Goal: Task Accomplishment & Management: Use online tool/utility

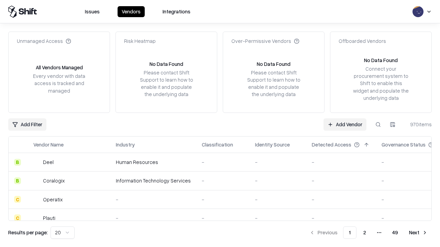
click at [345, 124] on link "Add Vendor" at bounding box center [344, 125] width 43 height 12
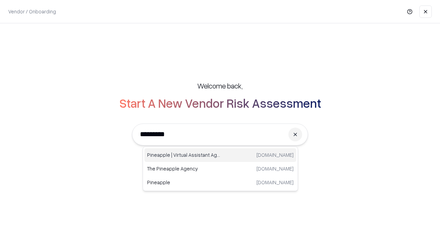
click at [220, 155] on div "Pineapple | Virtual Assistant Agency [DOMAIN_NAME]" at bounding box center [220, 155] width 152 height 14
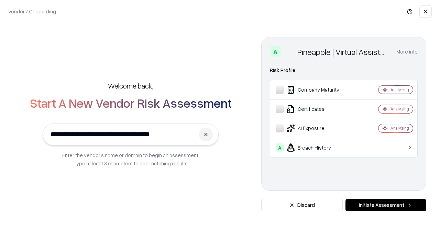
type input "**********"
click at [385, 205] on button "Initiate Assessment" at bounding box center [385, 205] width 81 height 12
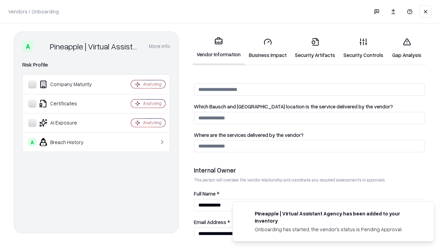
scroll to position [356, 0]
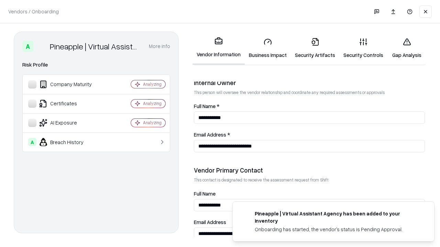
click at [315, 48] on link "Security Artifacts" at bounding box center [315, 48] width 48 height 32
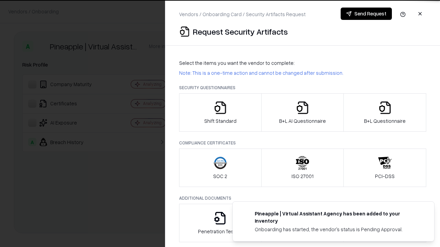
click at [384, 113] on icon "button" at bounding box center [385, 108] width 14 height 14
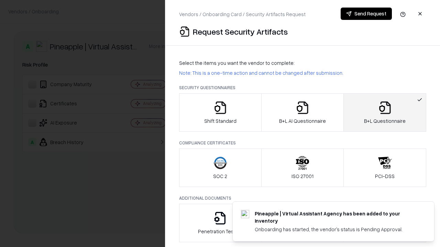
click at [302, 113] on icon "button" at bounding box center [302, 108] width 14 height 14
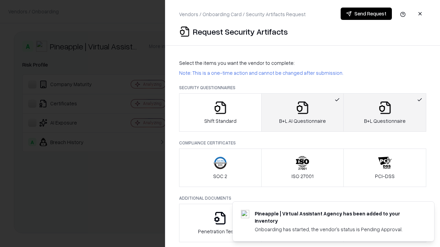
click at [366, 14] on button "Send Request" at bounding box center [365, 14] width 51 height 12
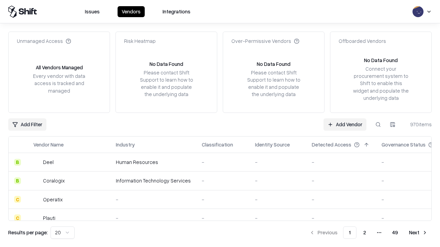
click at [378, 124] on button at bounding box center [378, 125] width 12 height 12
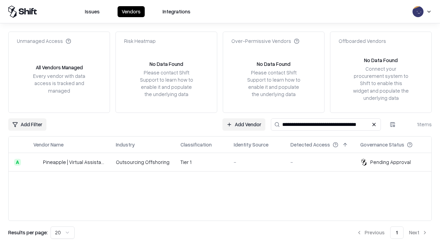
type input "**********"
click at [224, 162] on td "Tier 1" at bounding box center [201, 162] width 53 height 19
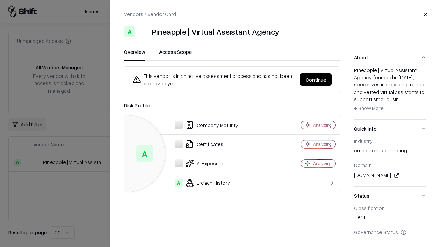
click at [316, 80] on button "Continue" at bounding box center [316, 80] width 32 height 12
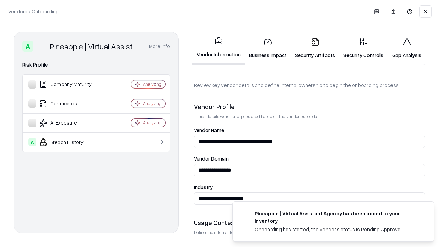
click at [315, 48] on link "Security Artifacts" at bounding box center [315, 48] width 48 height 32
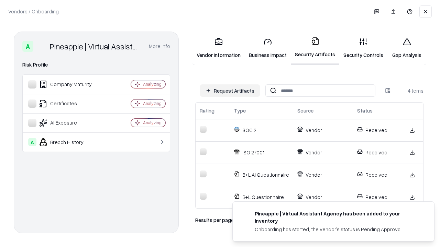
click at [406, 48] on link "Gap Analysis" at bounding box center [406, 48] width 39 height 32
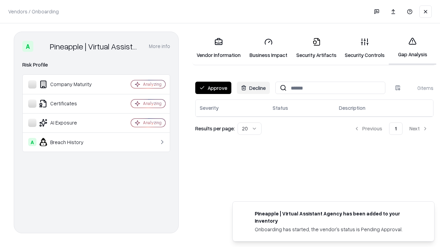
click at [213, 88] on button "Approve" at bounding box center [213, 88] width 36 height 12
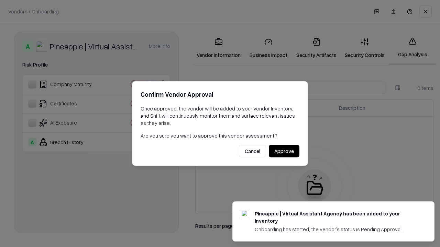
click at [284, 151] on button "Approve" at bounding box center [284, 151] width 31 height 12
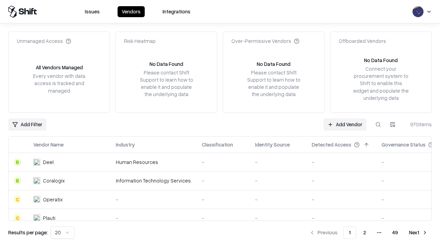
type input "**********"
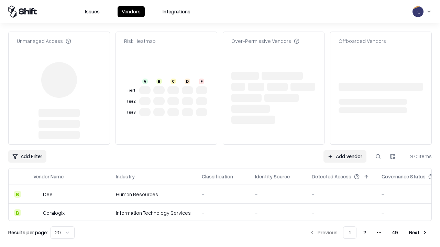
click at [345, 150] on link "Add Vendor" at bounding box center [344, 156] width 43 height 12
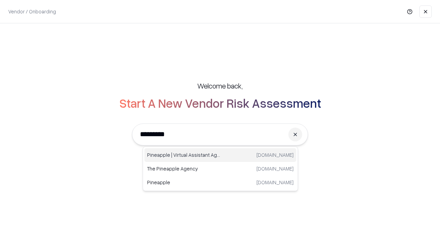
click at [220, 155] on div "Pineapple | Virtual Assistant Agency [DOMAIN_NAME]" at bounding box center [220, 155] width 152 height 14
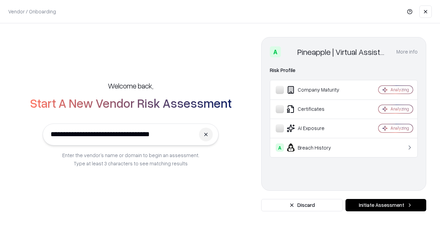
type input "**********"
click at [385, 205] on button "Initiate Assessment" at bounding box center [385, 205] width 81 height 12
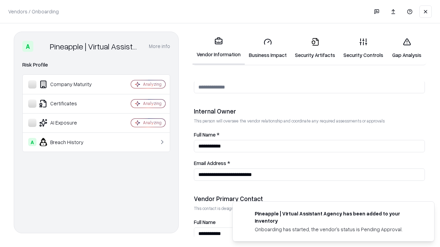
scroll to position [356, 0]
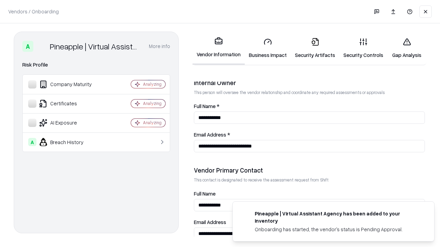
click at [406, 48] on link "Gap Analysis" at bounding box center [406, 48] width 39 height 32
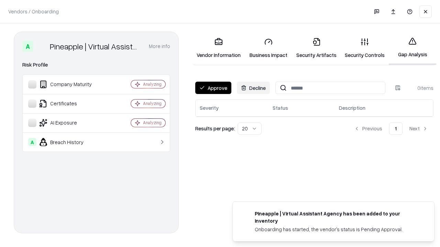
click at [213, 88] on button "Approve" at bounding box center [213, 88] width 36 height 12
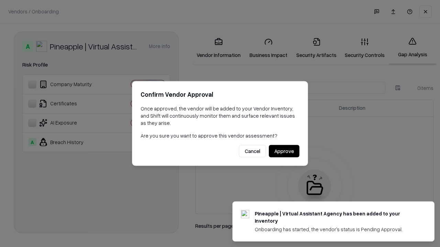
click at [284, 151] on button "Approve" at bounding box center [284, 151] width 31 height 12
